Goal: Task Accomplishment & Management: Manage account settings

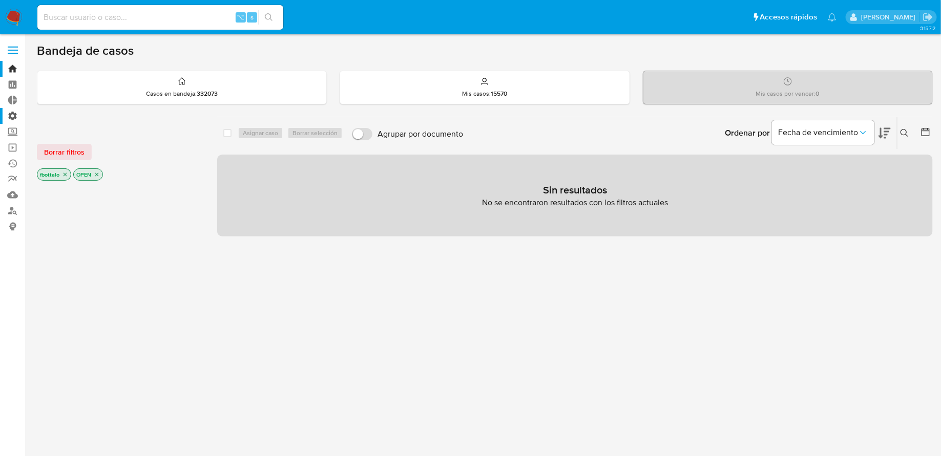
click at [16, 113] on label "Administración" at bounding box center [61, 116] width 122 height 16
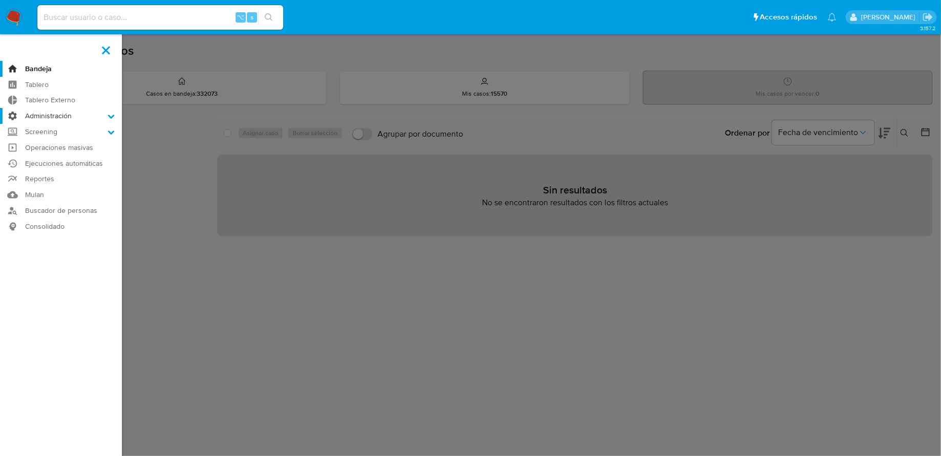
click at [0, 0] on input "Administración" at bounding box center [0, 0] width 0 height 0
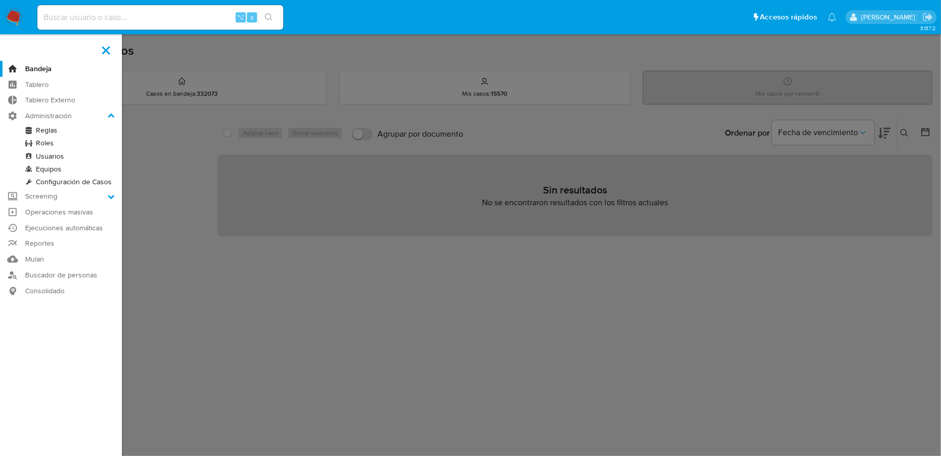
click at [43, 128] on link "Reglas" at bounding box center [61, 130] width 122 height 13
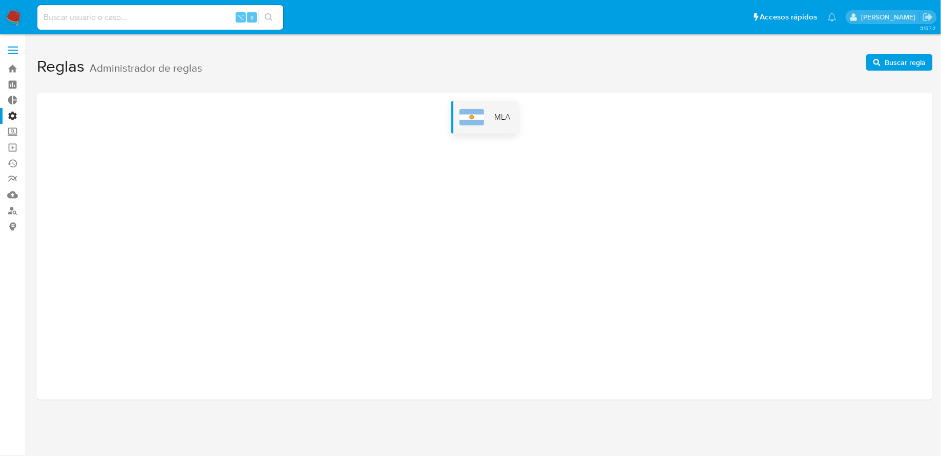
click at [497, 124] on div "MLA" at bounding box center [484, 117] width 67 height 33
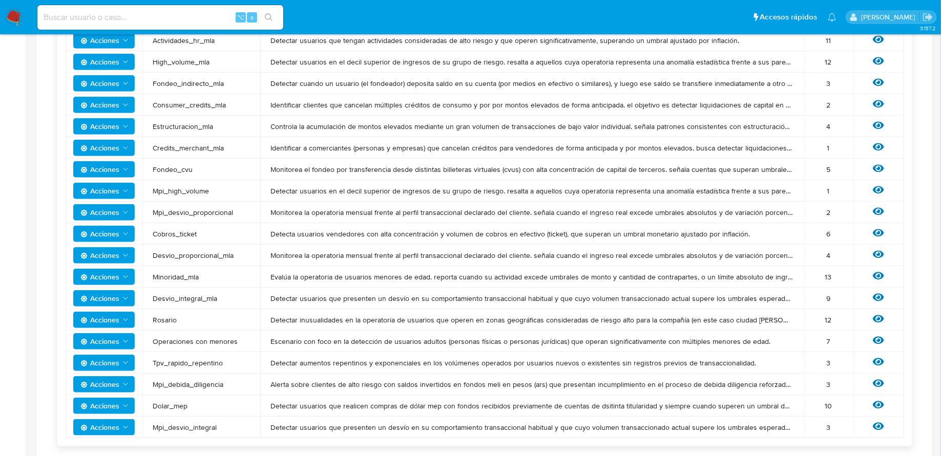
scroll to position [306, 0]
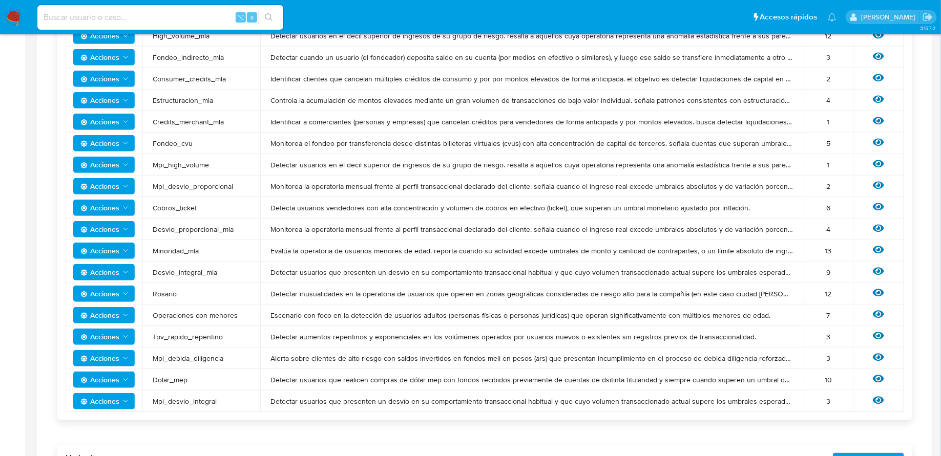
click at [125, 269] on icon "Acciones" at bounding box center [125, 272] width 8 height 8
click at [125, 298] on button "Editar umbral" at bounding box center [104, 298] width 92 height 25
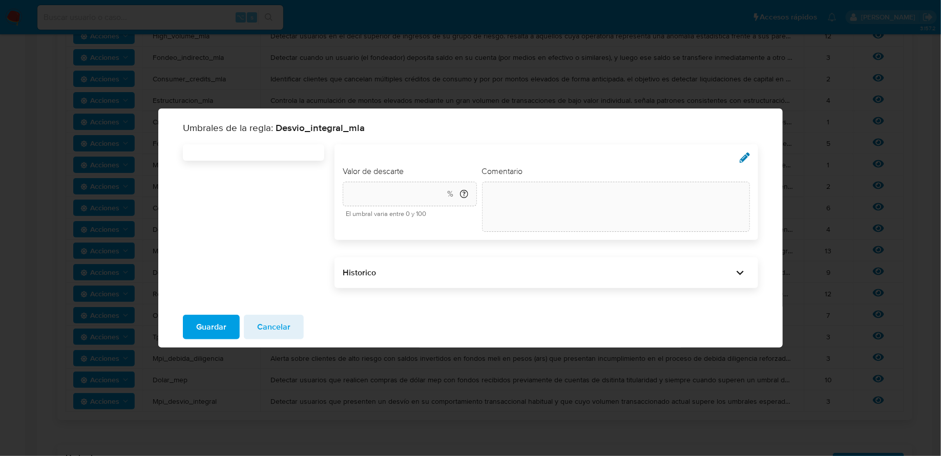
type input "30"
type textarea "init"
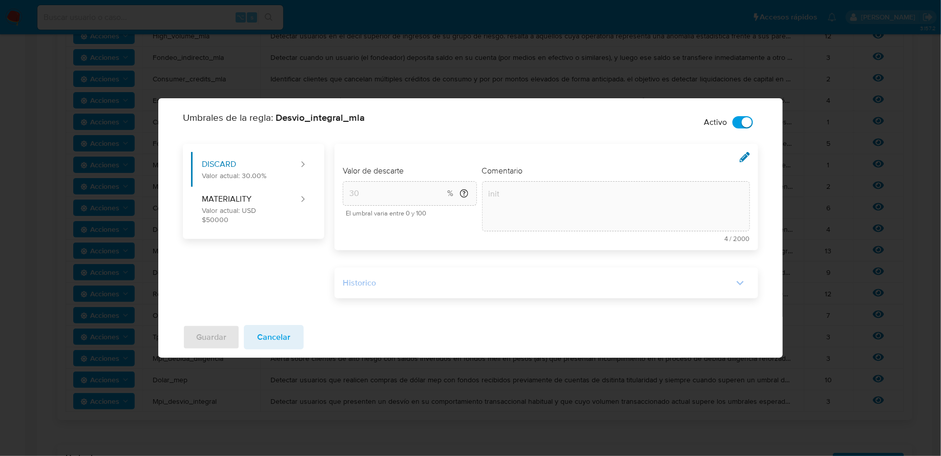
click at [471, 283] on div "Historico" at bounding box center [538, 283] width 390 height 11
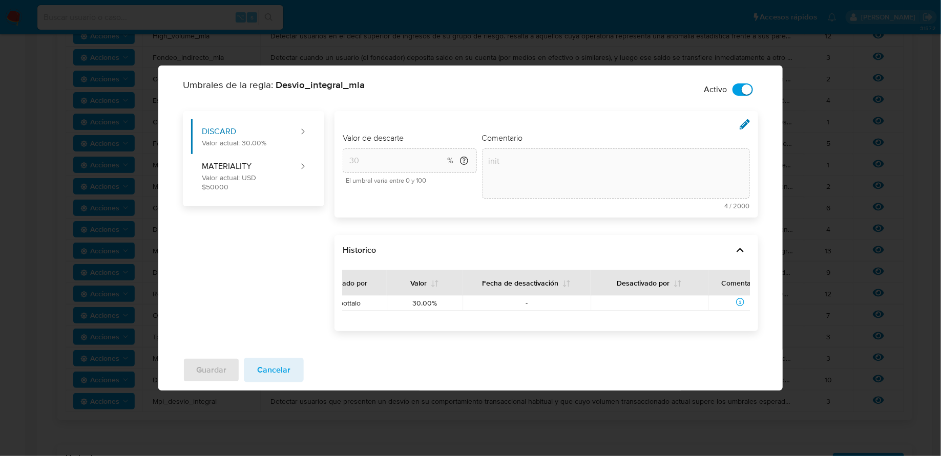
scroll to position [0, 232]
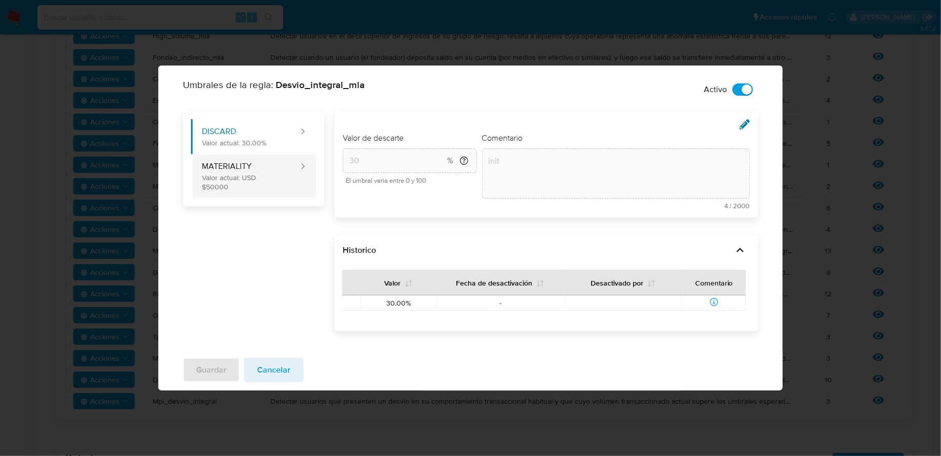
click at [267, 182] on button "MATERIALITY Valor actual: USD $50000" at bounding box center [245, 176] width 109 height 44
type input "50000"
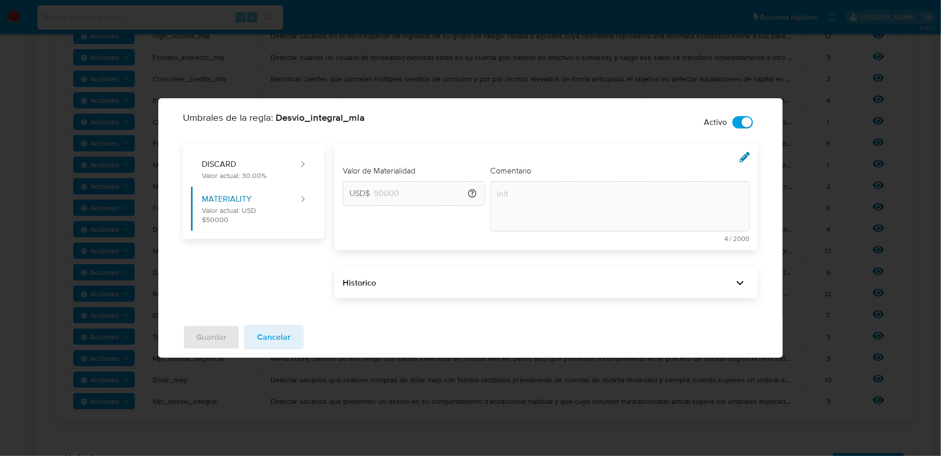
click at [734, 275] on div "Historico" at bounding box center [546, 283] width 424 height 31
click at [735, 283] on icon at bounding box center [740, 283] width 14 height 14
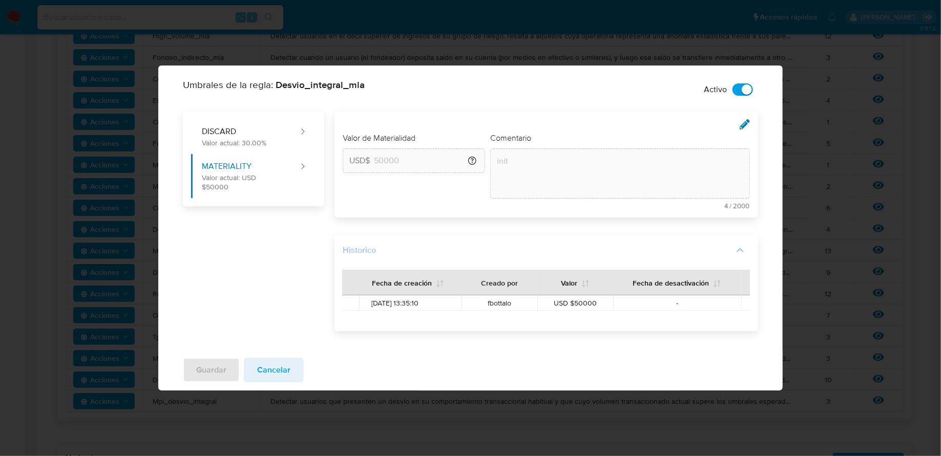
scroll to position [0, 232]
click at [277, 360] on span "Cancelar" at bounding box center [273, 370] width 33 height 23
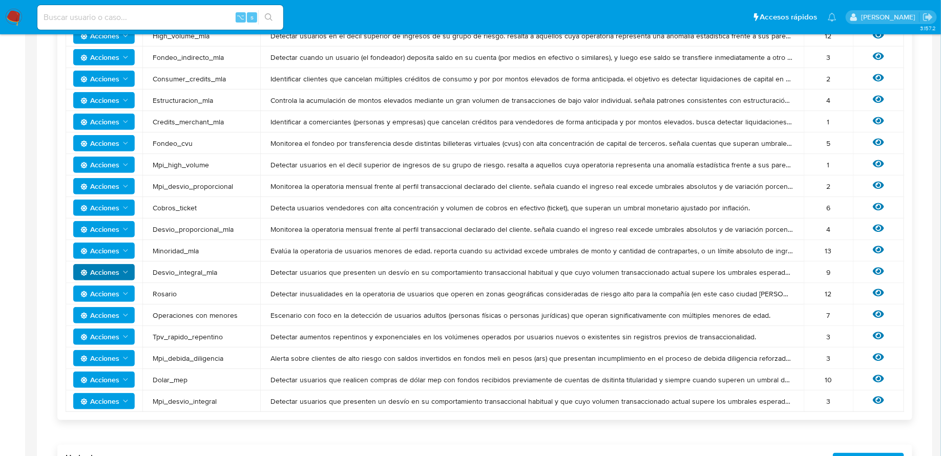
scroll to position [478, 0]
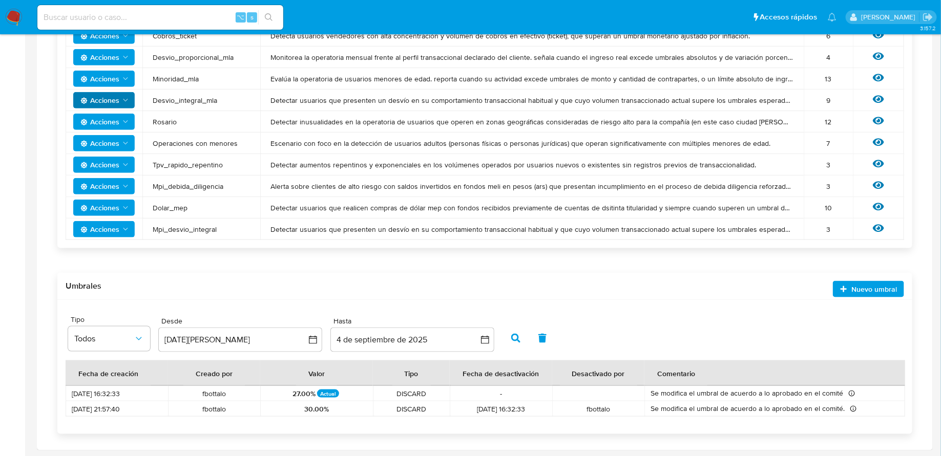
click at [725, 394] on span "Se modifica el umbral de acuerdo a lo aprobado en el comité" at bounding box center [746, 394] width 193 height 11
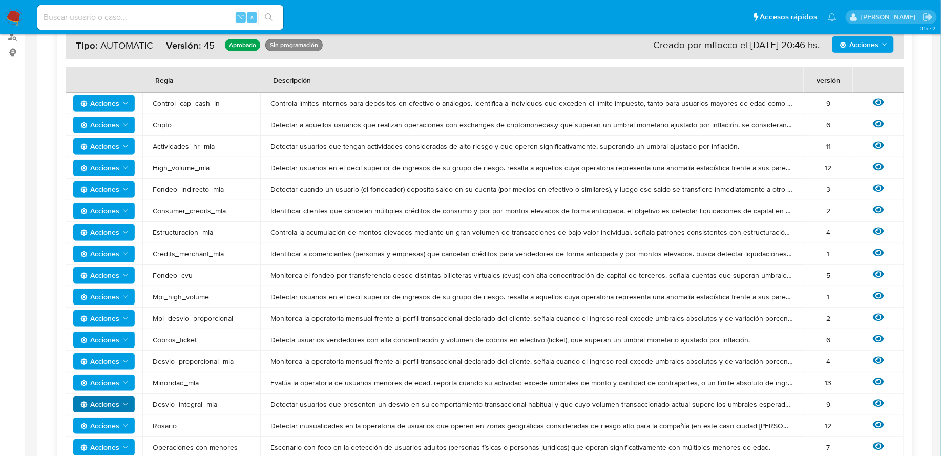
scroll to position [15, 0]
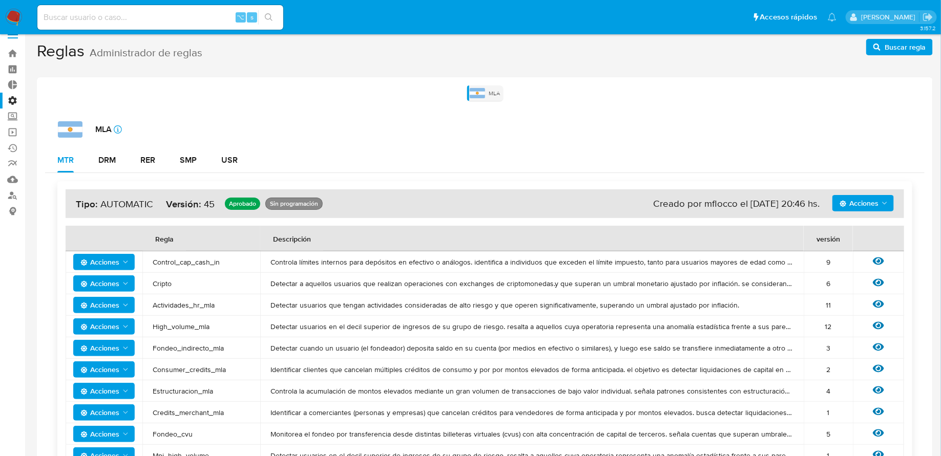
click at [862, 211] on div "Acciones Sin ejecuciones realizadas Creado por mflocco el 08/08/2025 20:46 hs. …" at bounding box center [485, 203] width 838 height 29
click at [861, 206] on span "Acciones" at bounding box center [858, 203] width 39 height 16
click at [723, 232] on th "Descripción" at bounding box center [531, 239] width 543 height 26
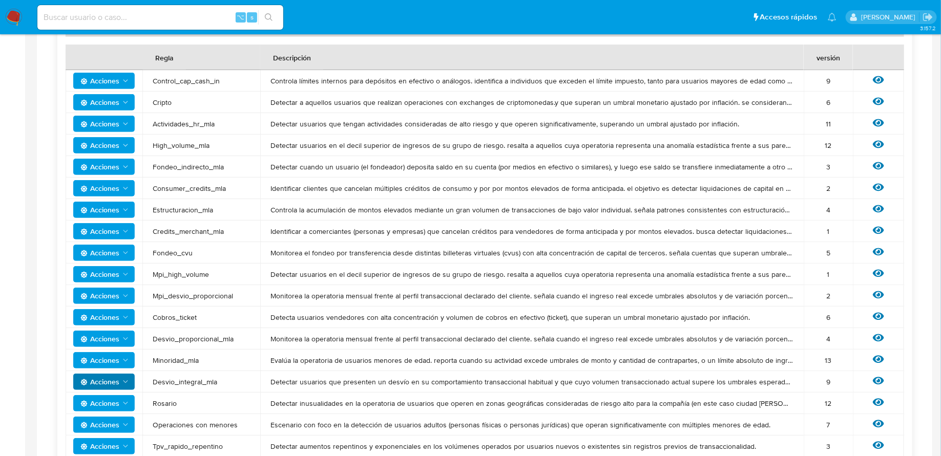
scroll to position [200, 0]
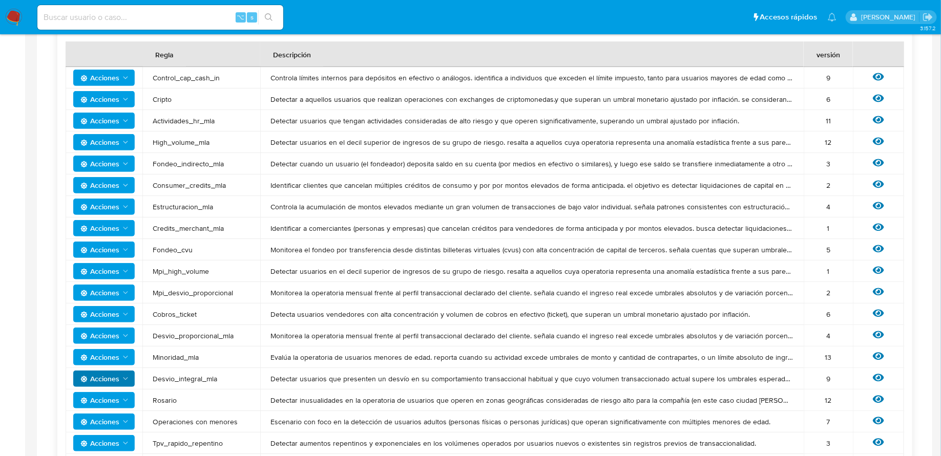
click at [109, 338] on span "Acciones" at bounding box center [99, 336] width 39 height 16
click at [108, 357] on button "Editar umbral" at bounding box center [104, 361] width 92 height 25
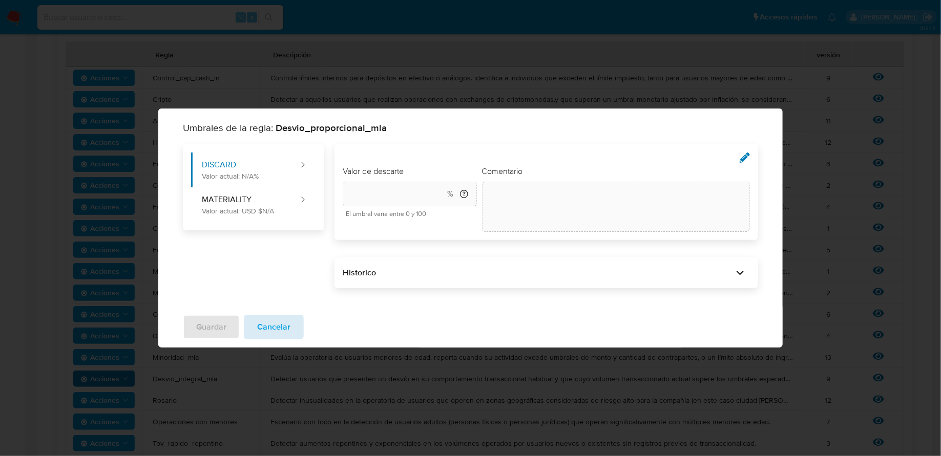
click at [285, 320] on span "Cancelar" at bounding box center [273, 327] width 33 height 23
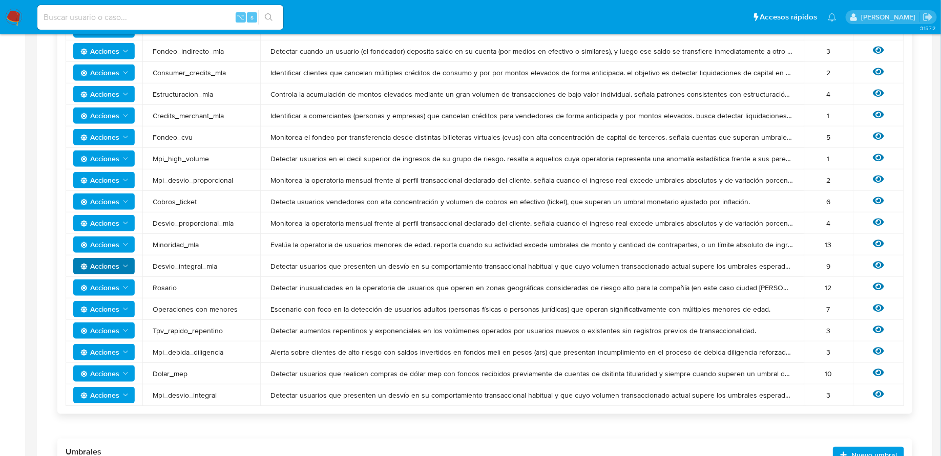
scroll to position [344, 0]
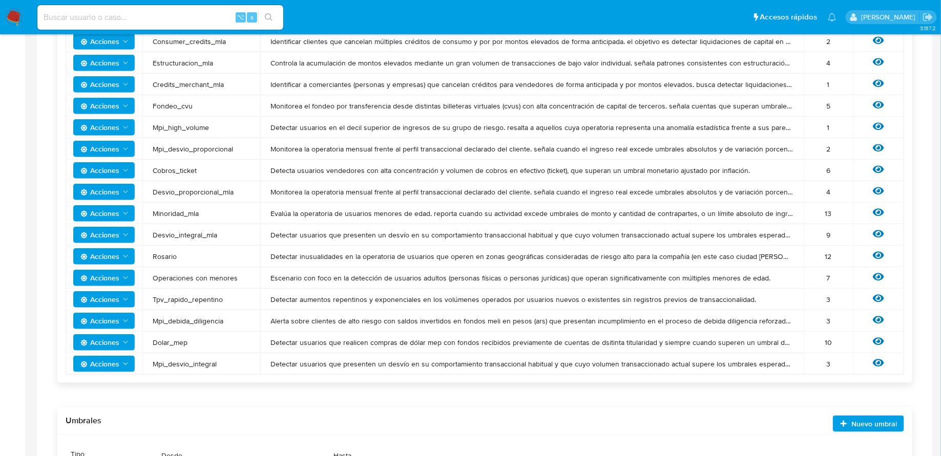
click at [125, 233] on icon "Acciones" at bounding box center [125, 235] width 8 height 8
click at [122, 259] on button "Editar umbral" at bounding box center [104, 260] width 92 height 25
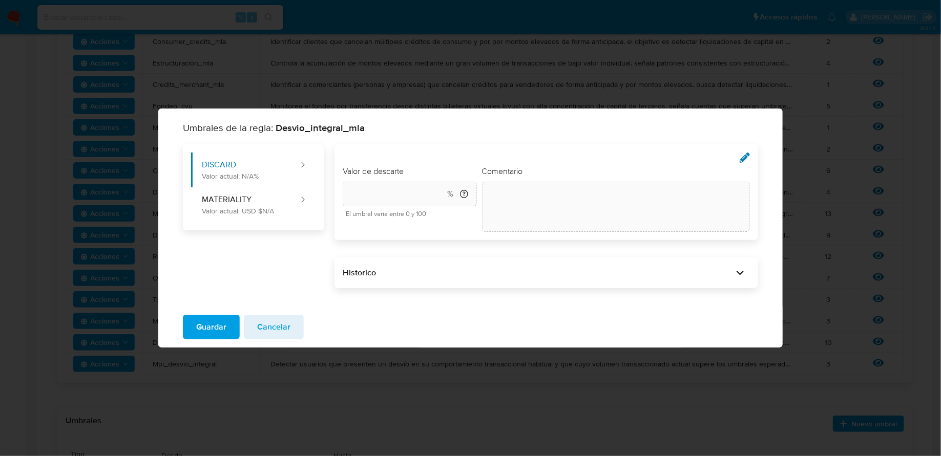
type input "30"
type textarea "init"
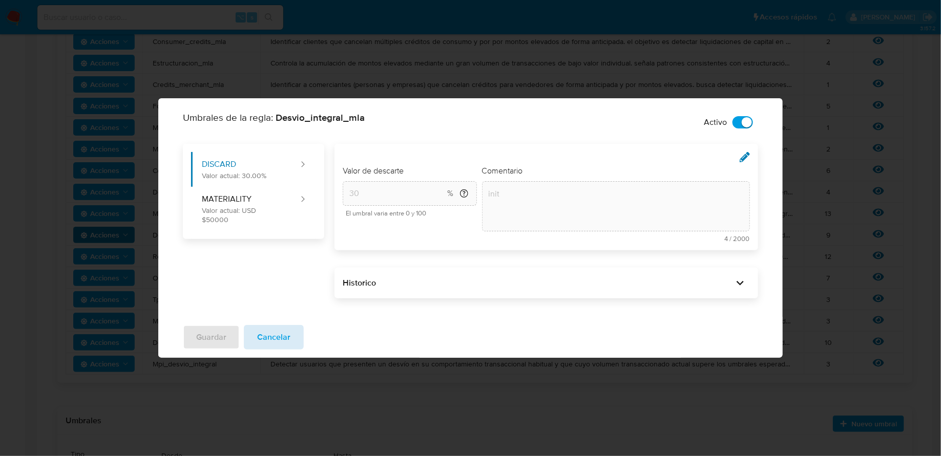
click at [266, 343] on span "Cancelar" at bounding box center [273, 337] width 33 height 23
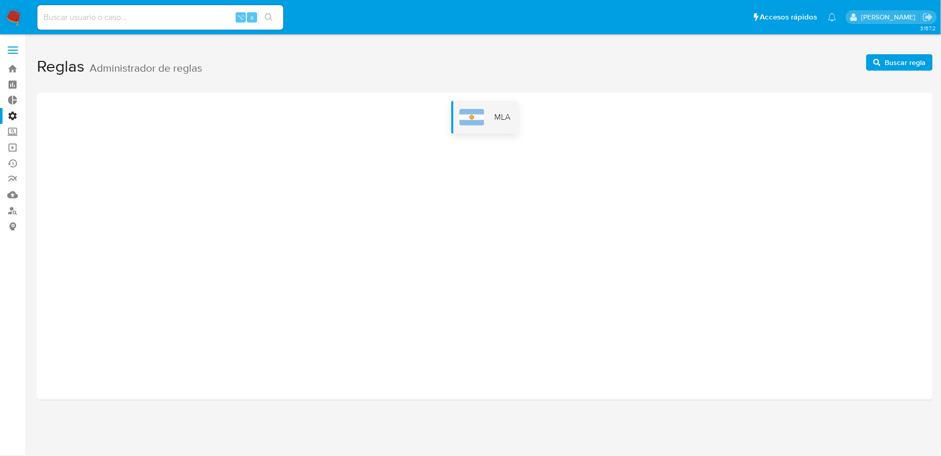
click at [501, 133] on div "MLA" at bounding box center [484, 117] width 67 height 33
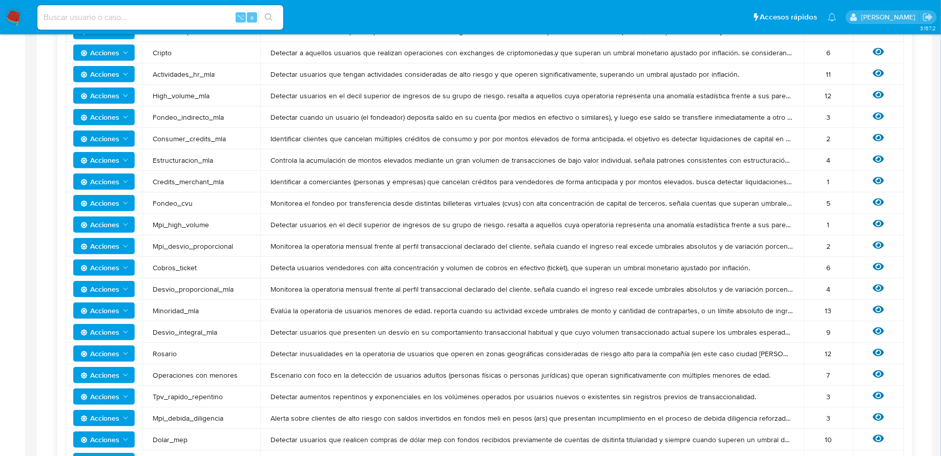
scroll to position [478, 0]
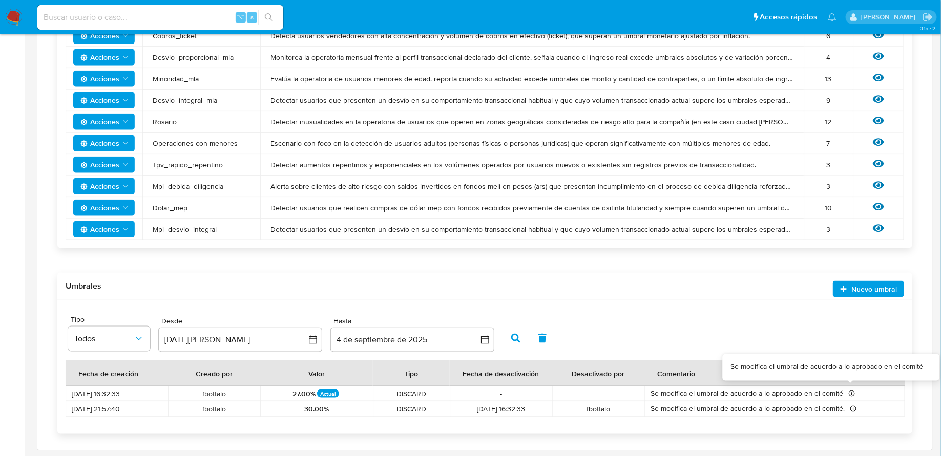
drag, startPoint x: 649, startPoint y: 391, endPoint x: 849, endPoint y: 396, distance: 199.3
click at [849, 396] on td "Se modifica el umbral de acuerdo a lo aprobado en el comité Se modifica el umbr…" at bounding box center [774, 393] width 261 height 15
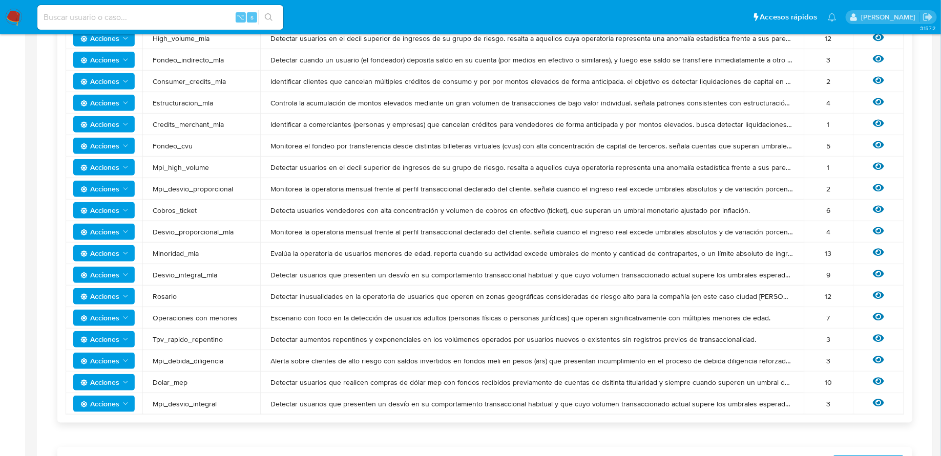
scroll to position [299, 0]
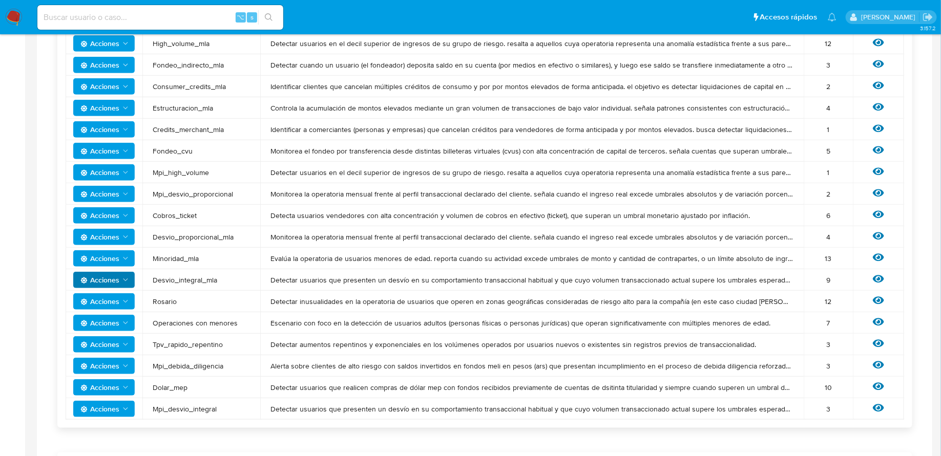
click at [108, 282] on span "Acciones" at bounding box center [99, 280] width 39 height 16
click at [109, 302] on button "Editar umbral" at bounding box center [104, 305] width 92 height 25
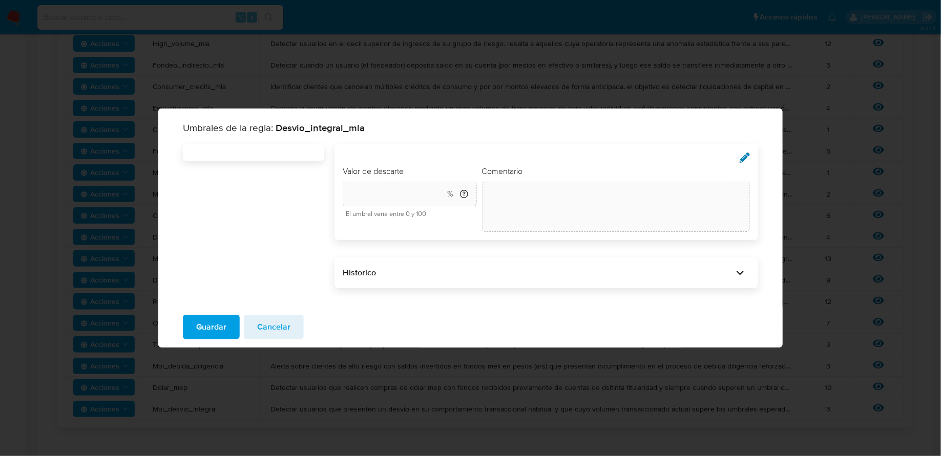
type input "30"
type textarea "init"
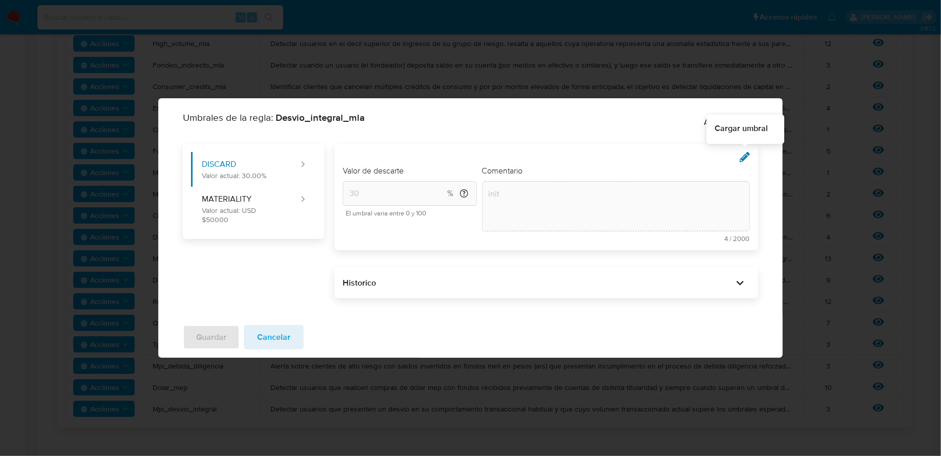
click at [747, 156] on icon at bounding box center [745, 157] width 10 height 10
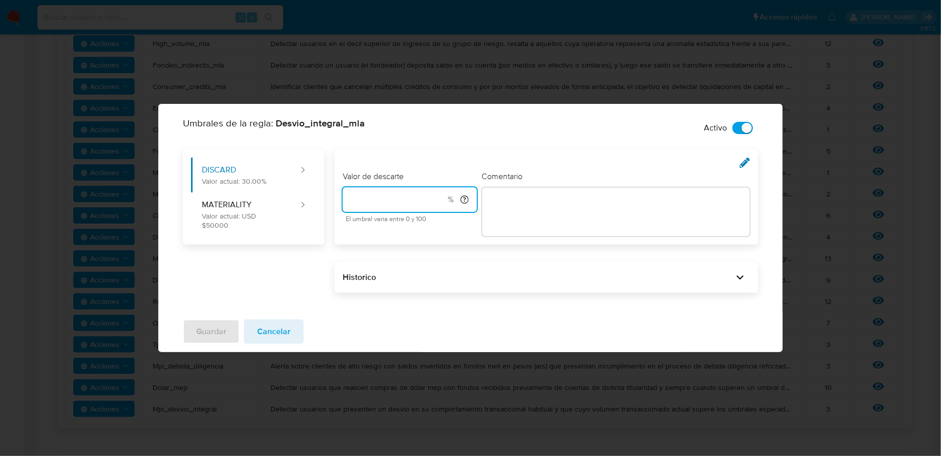
click at [364, 200] on input "number" at bounding box center [397, 199] width 108 height 13
type input "40"
click at [553, 200] on textarea at bounding box center [616, 211] width 268 height 49
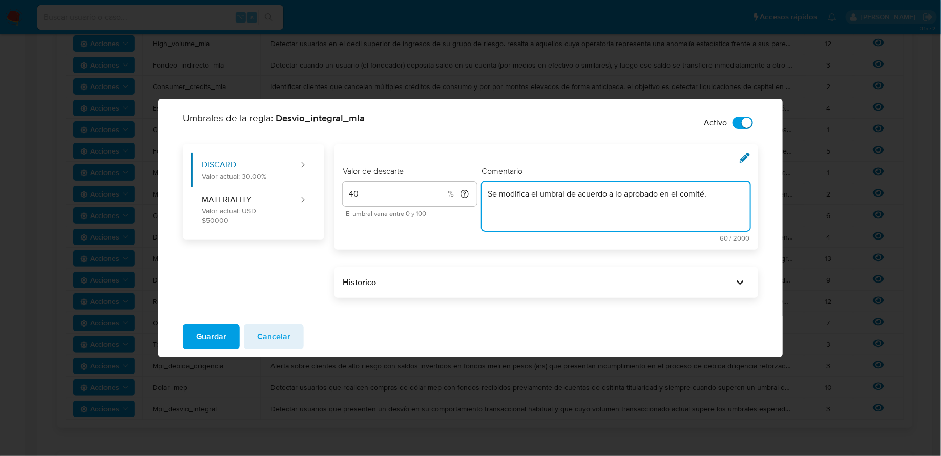
type textarea "Se modifica el umbral de acuerdo a lo aprobado en el comité."
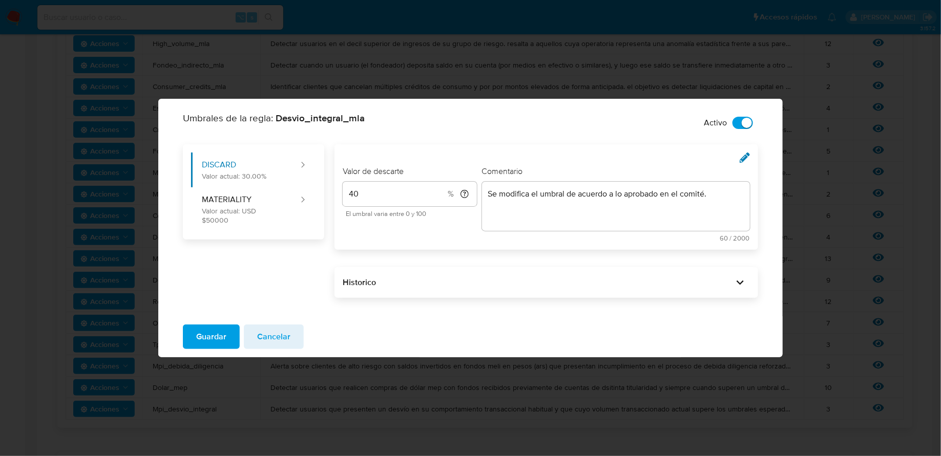
click at [364, 306] on div "Umbrales de la regla: Desvio_integral_mla Activo DISCARD Valor actual: 30.00% M…" at bounding box center [470, 214] width 624 height 205
click at [218, 337] on span "Guardar" at bounding box center [211, 337] width 30 height 23
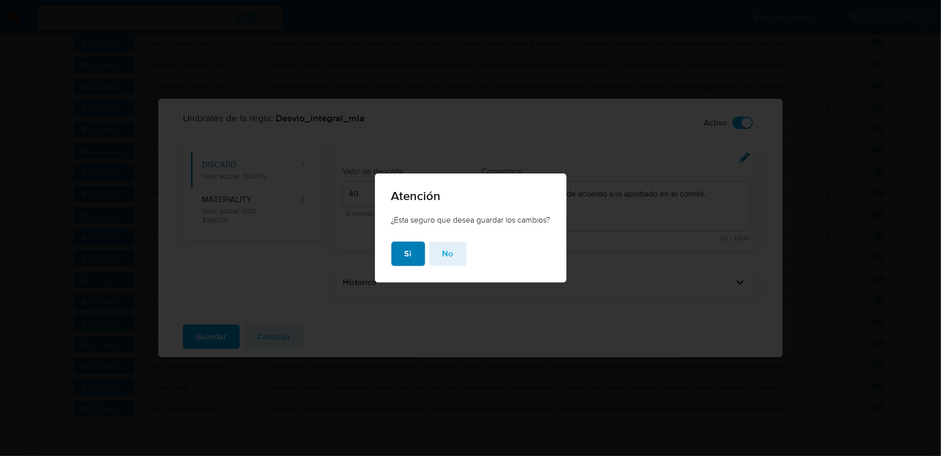
click at [405, 258] on span "Si" at bounding box center [408, 254] width 7 height 23
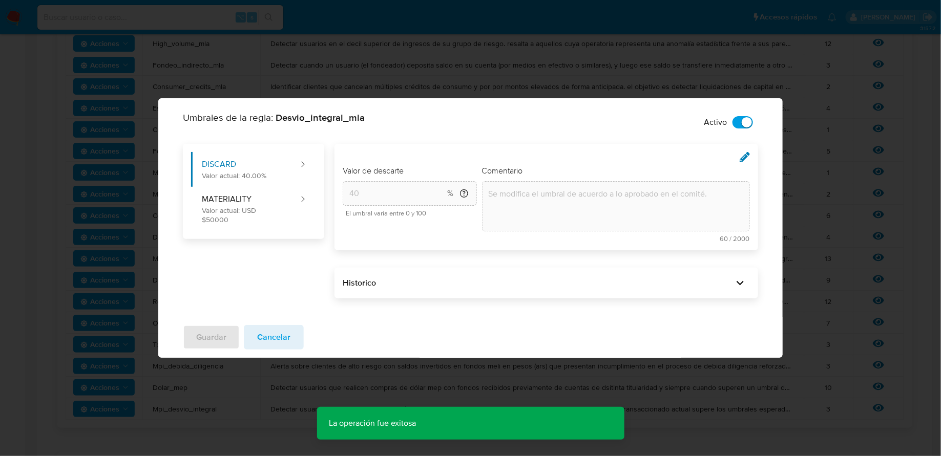
click at [266, 328] on span "Cancelar" at bounding box center [273, 337] width 33 height 23
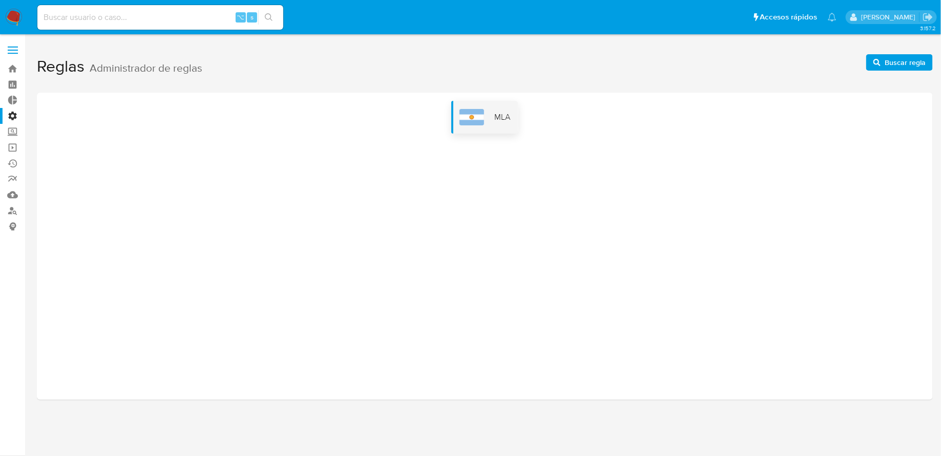
click at [491, 126] on div "MLA" at bounding box center [484, 117] width 67 height 33
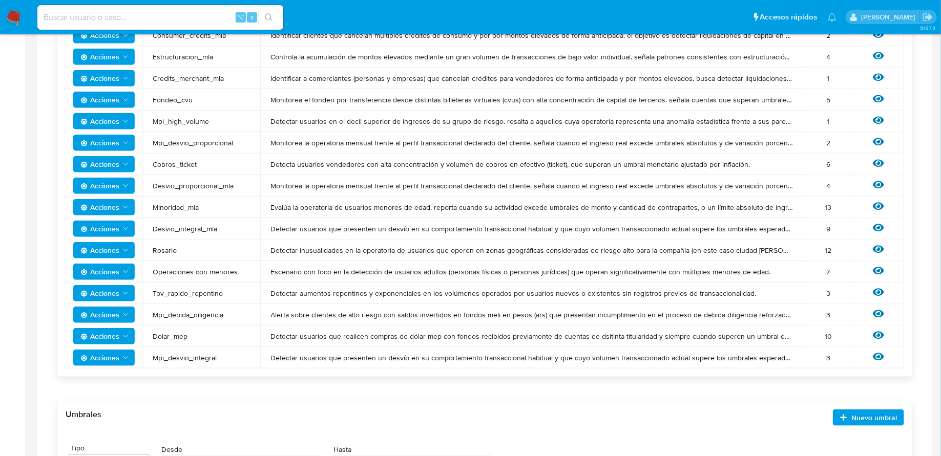
scroll to position [352, 0]
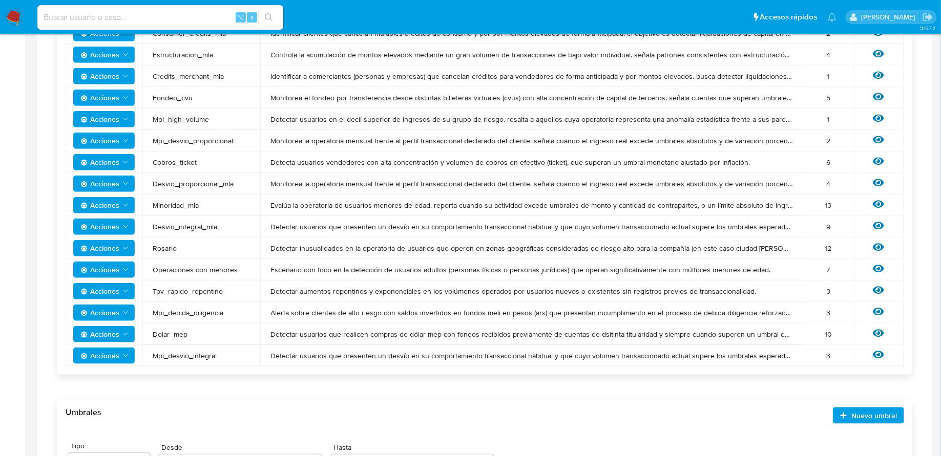
click at [119, 358] on span "Acciones" at bounding box center [99, 356] width 39 height 16
click at [119, 374] on button "Editar umbral" at bounding box center [104, 381] width 92 height 25
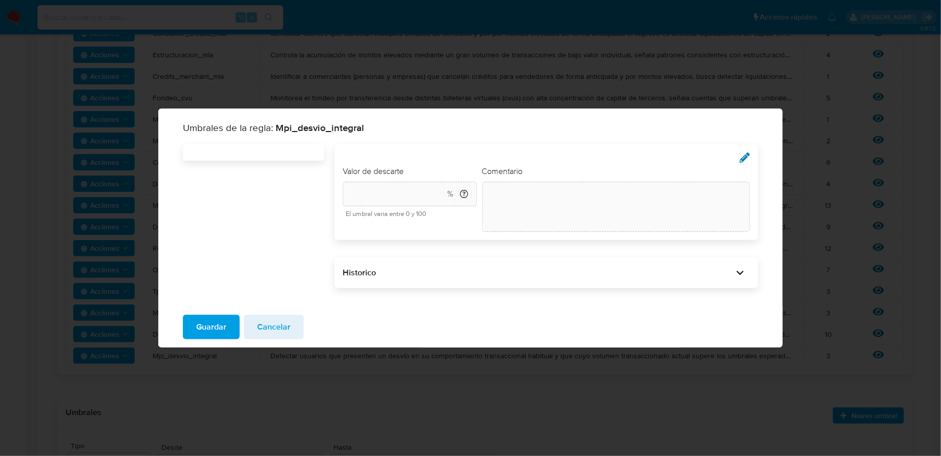
type input "30"
type textarea "init"
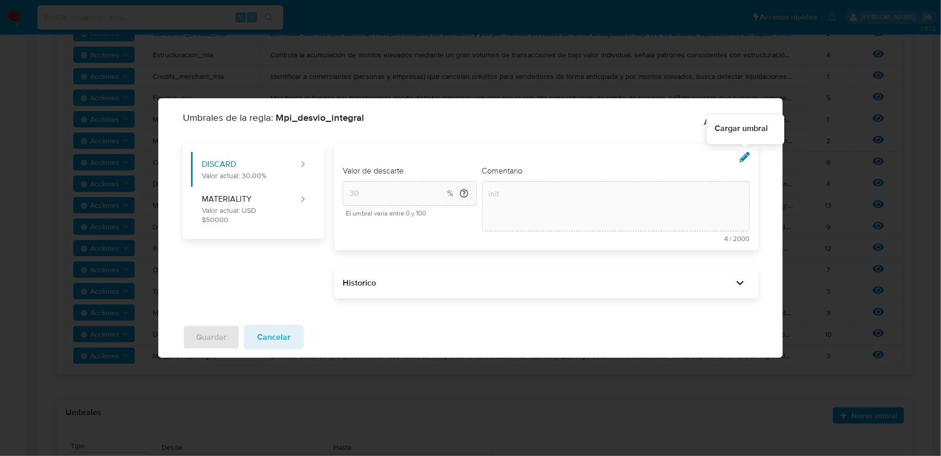
click at [744, 156] on icon at bounding box center [745, 157] width 10 height 10
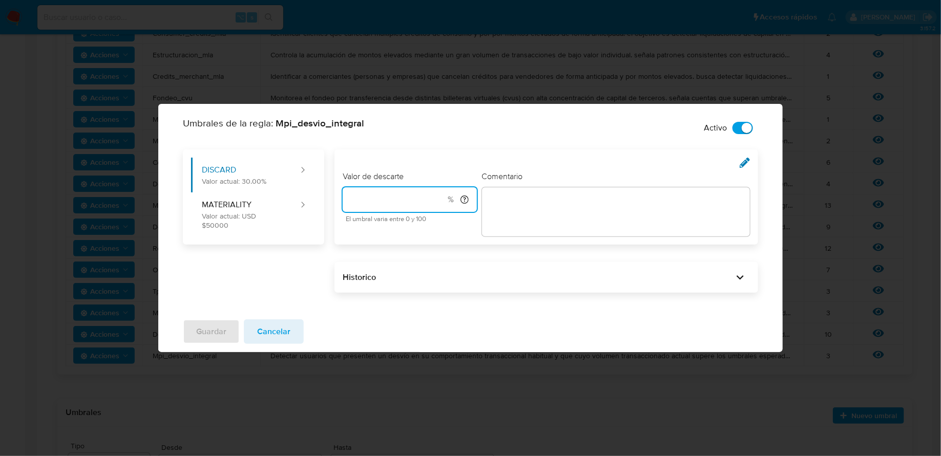
click at [373, 203] on input "number" at bounding box center [397, 199] width 108 height 13
type input "40"
click at [579, 226] on textarea at bounding box center [616, 211] width 268 height 49
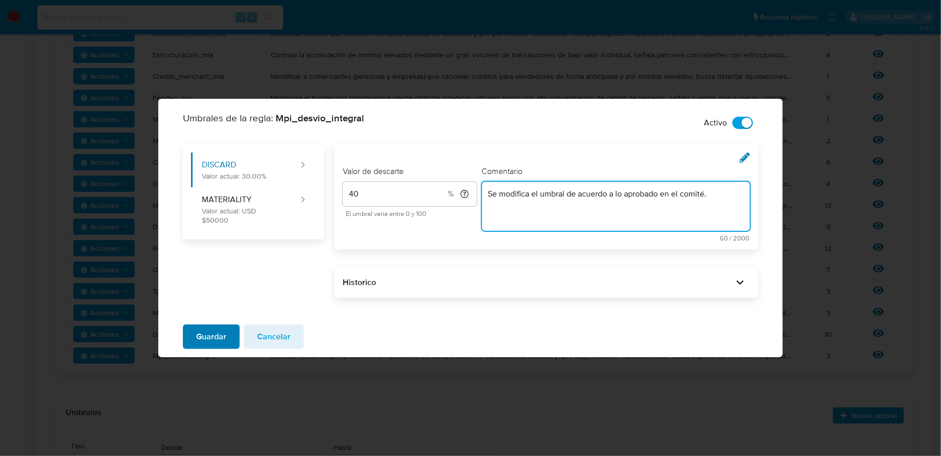
type textarea "Se modifica el umbral de acuerdo a lo aprobado en el comité."
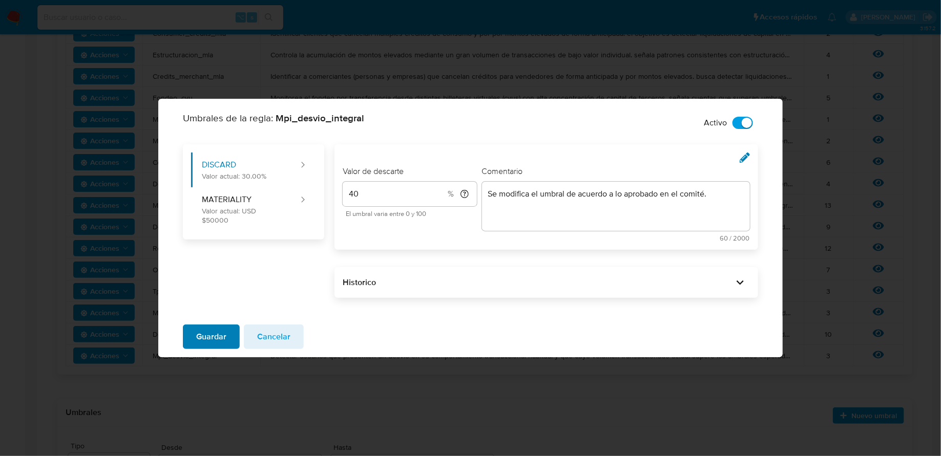
click at [210, 333] on span "Guardar" at bounding box center [211, 337] width 30 height 23
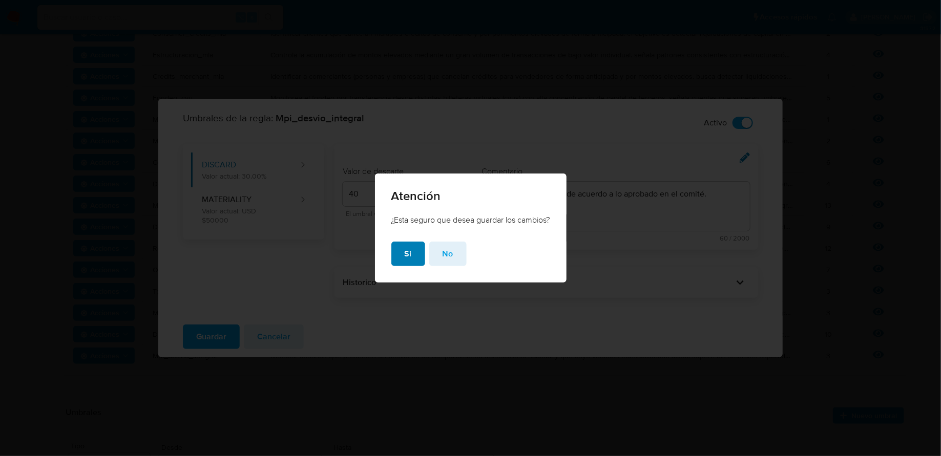
click at [412, 247] on button "Si" at bounding box center [408, 254] width 34 height 25
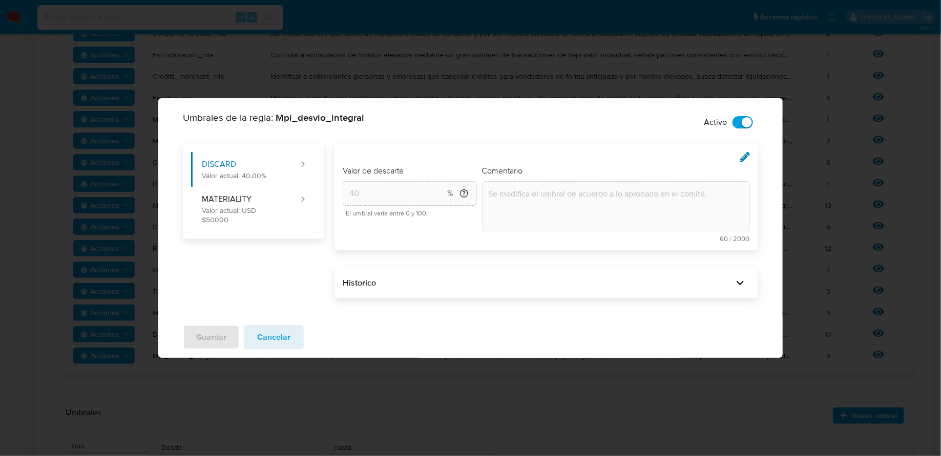
click at [272, 338] on span "Cancelar" at bounding box center [273, 337] width 33 height 23
